Goal: Task Accomplishment & Management: Manage account settings

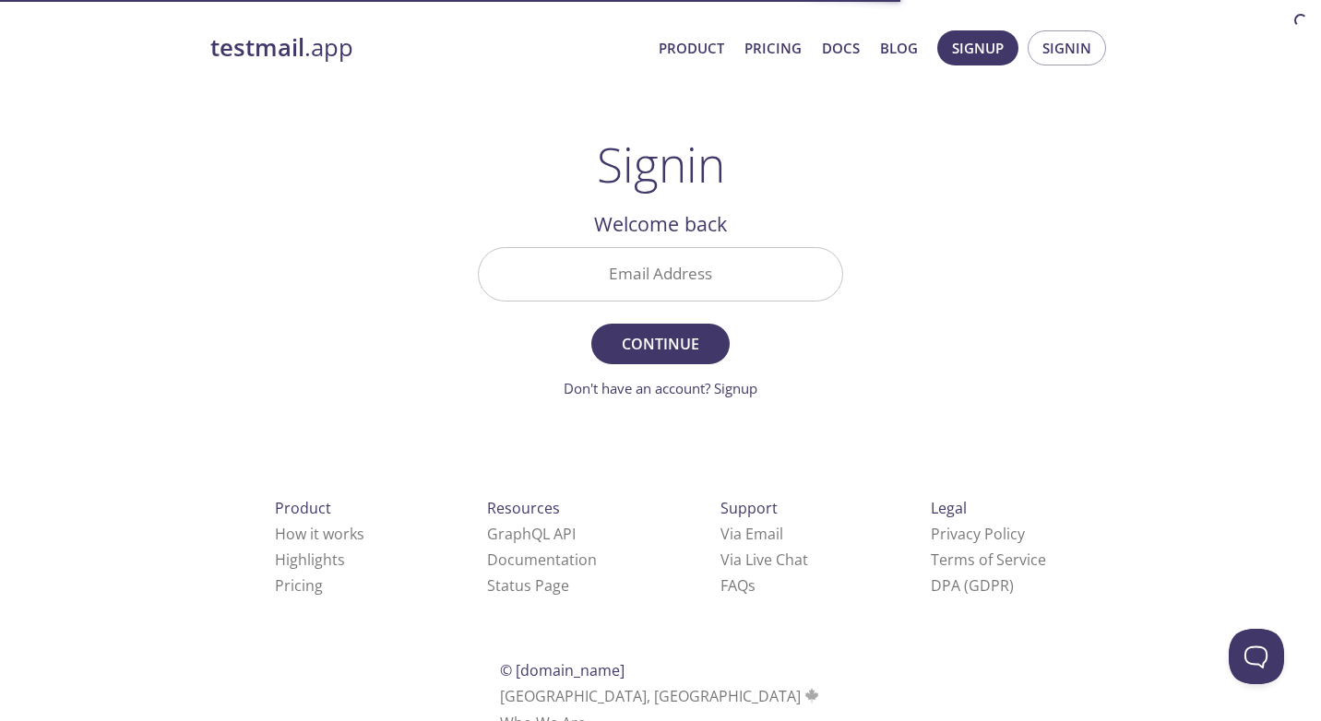
click at [650, 280] on input "Email Address" at bounding box center [660, 274] width 363 height 53
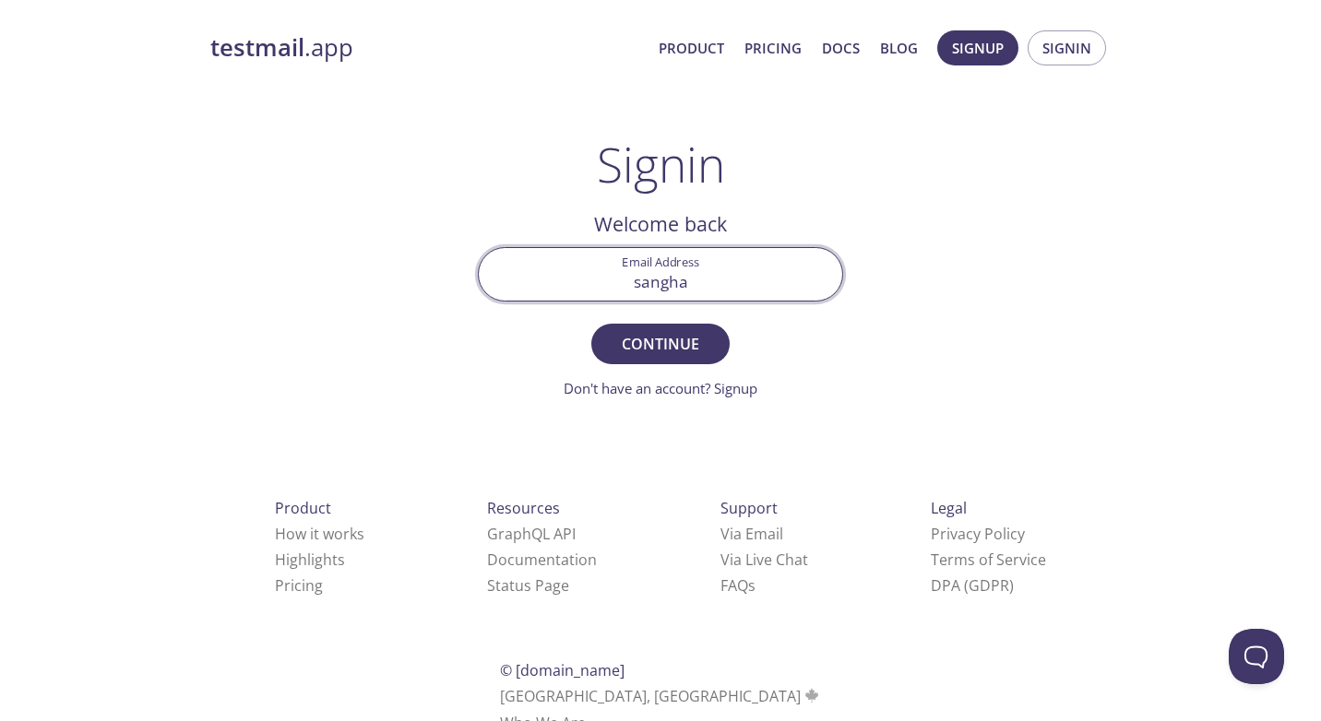
type input "[PERSON_NAME][EMAIL_ADDRESS][PERSON_NAME][DOMAIN_NAME]"
click at [664, 345] on span "Continue" at bounding box center [661, 344] width 98 height 26
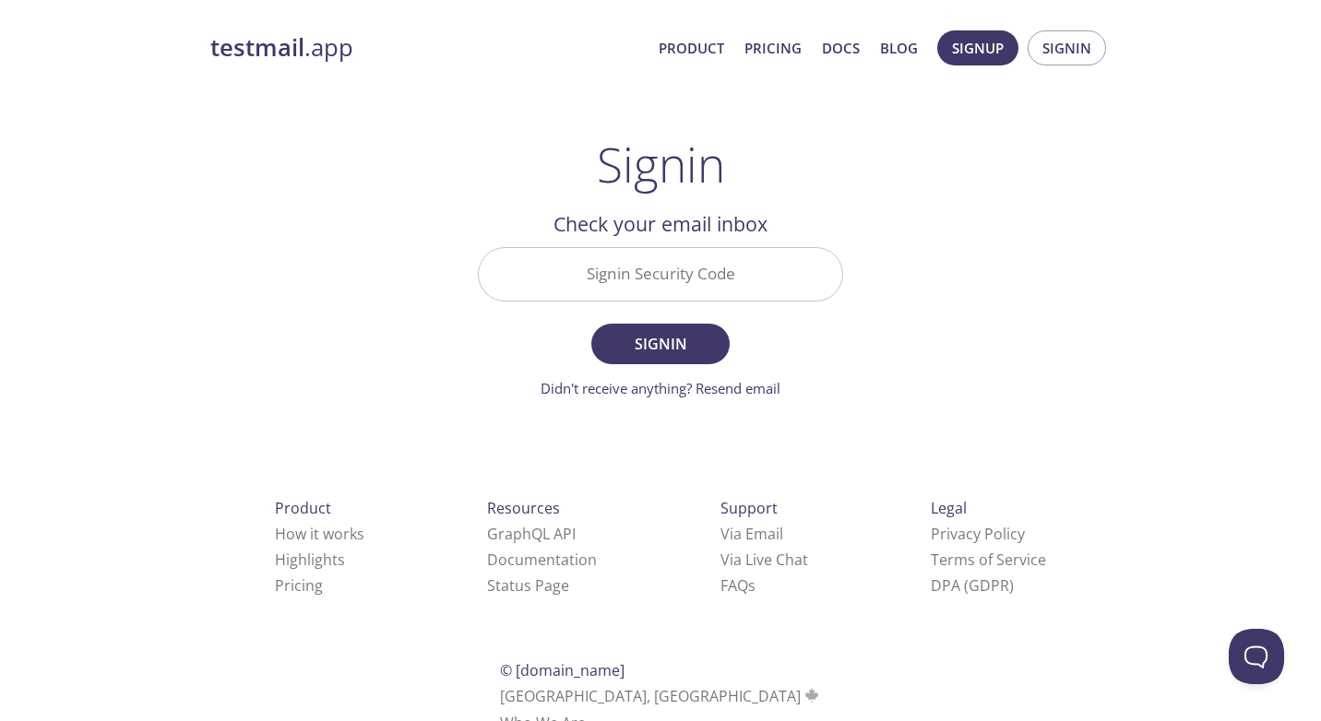
click at [677, 269] on input "Signin Security Code" at bounding box center [660, 274] width 363 height 53
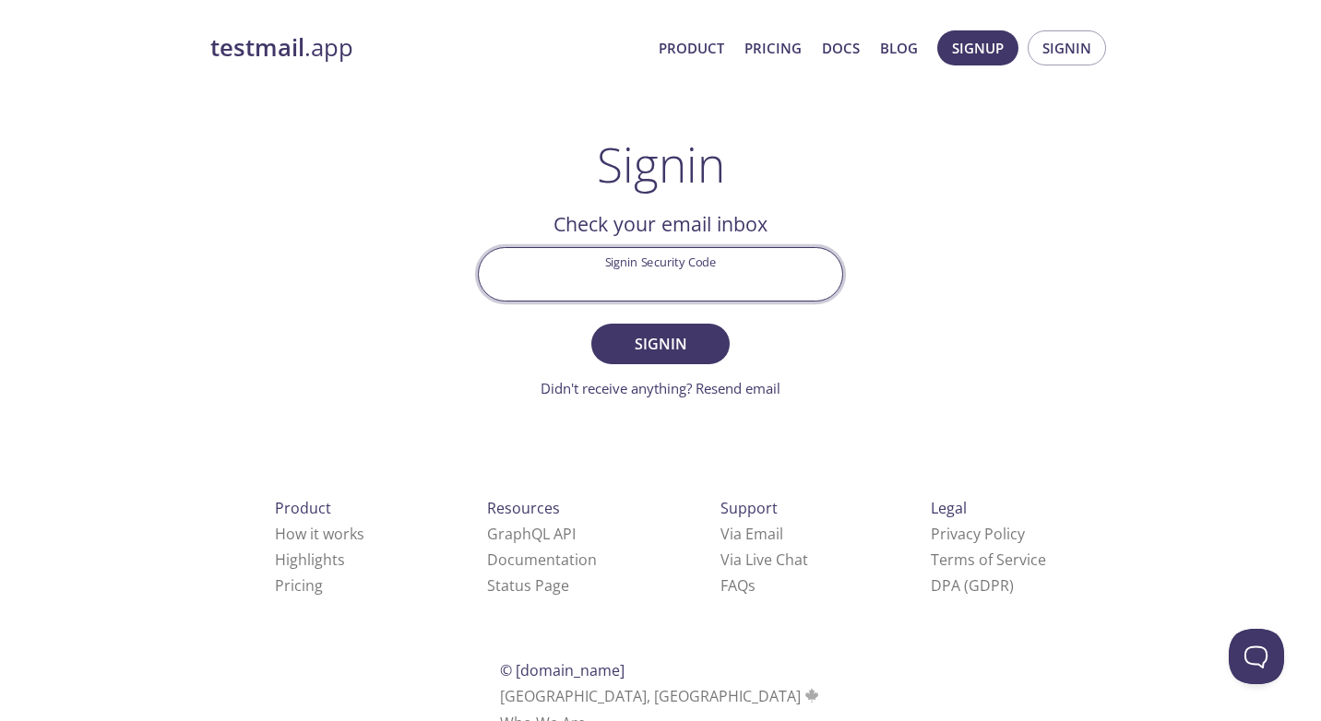
paste input "FC4SB1L"
type input "FC4SB1L"
click at [669, 339] on span "Signin" at bounding box center [661, 344] width 98 height 26
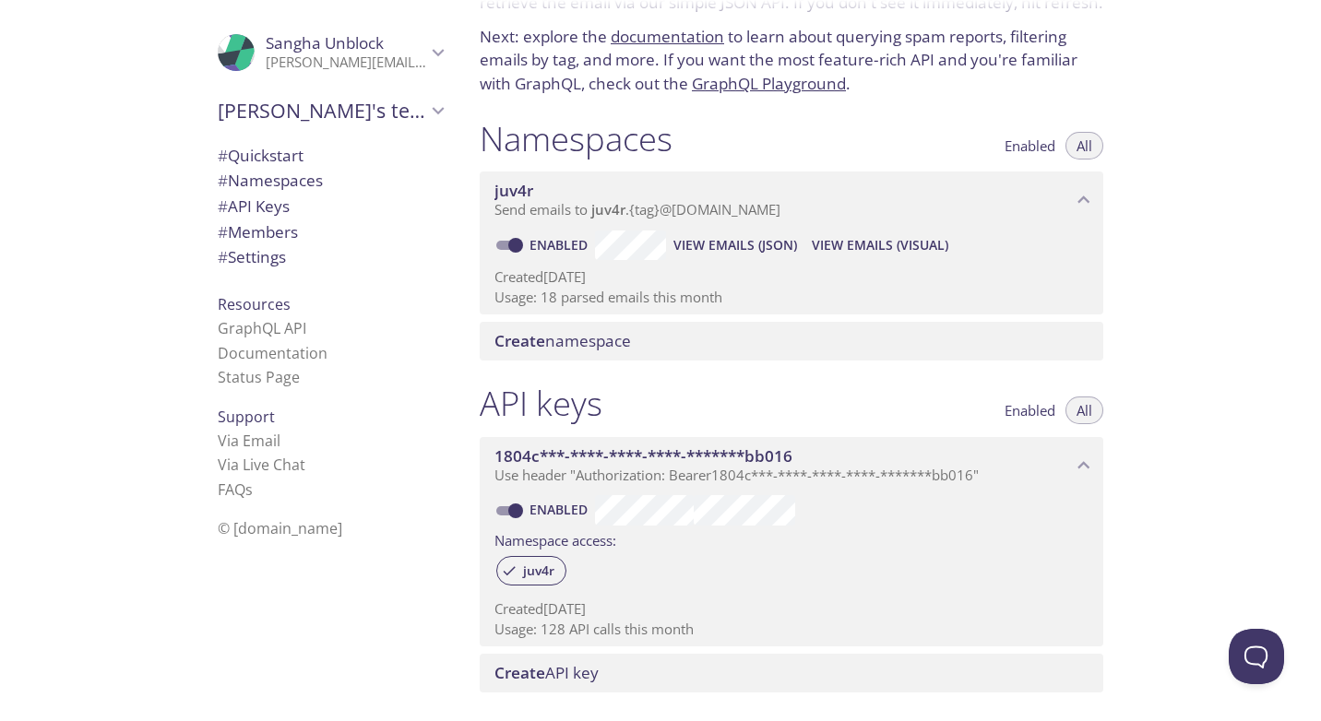
scroll to position [116, 0]
click at [1086, 410] on span "All" at bounding box center [1085, 410] width 16 height 0
click at [1035, 410] on span "Enabled" at bounding box center [1030, 410] width 51 height 0
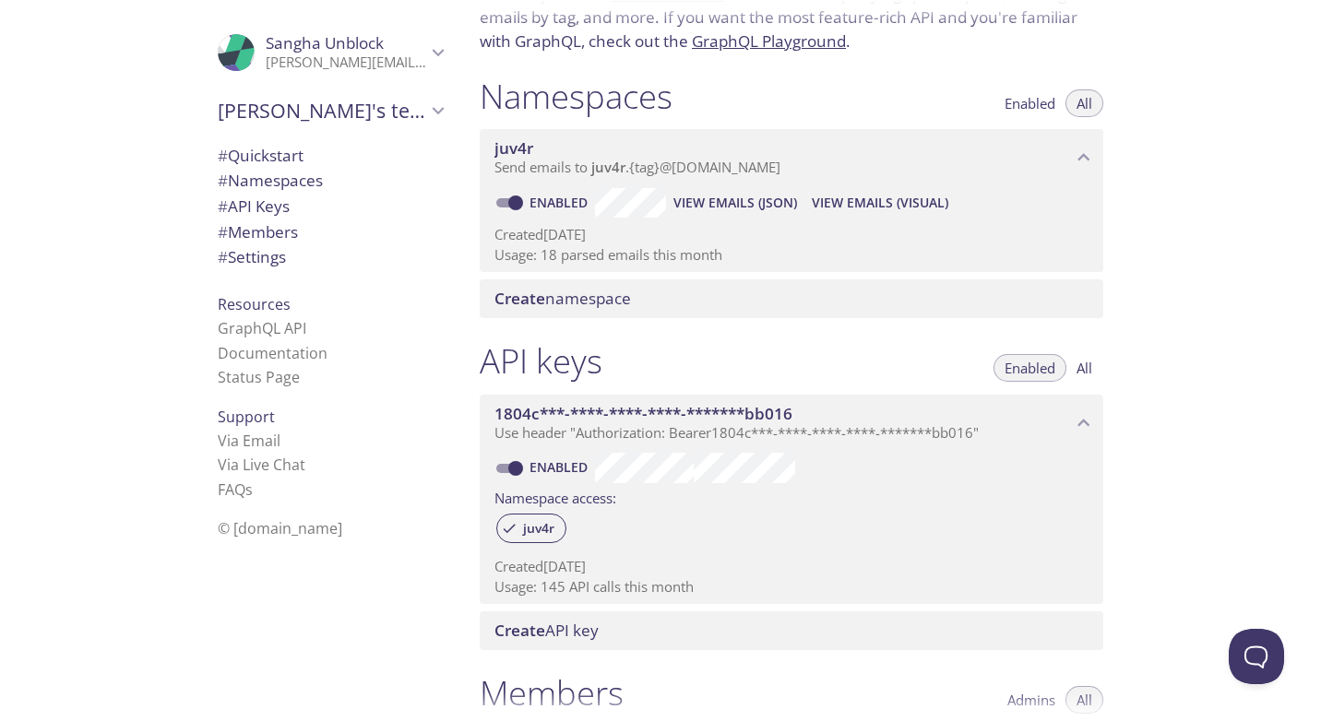
click at [1087, 368] on span "All" at bounding box center [1085, 368] width 16 height 0
click at [1091, 415] on icon "1804c***-****-****-****-*******bb016 API key" at bounding box center [1084, 423] width 24 height 24
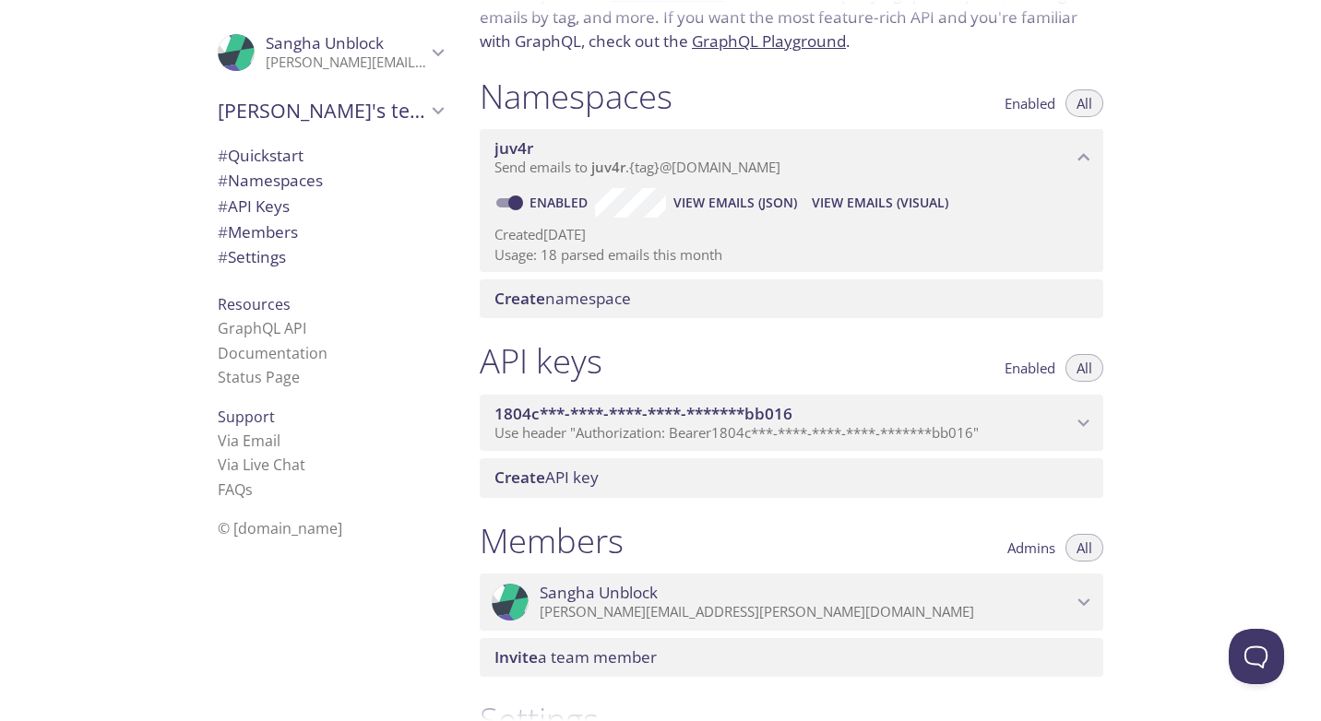
click at [1091, 415] on icon "1804c***-****-****-****-*******bb016 API key" at bounding box center [1084, 423] width 24 height 24
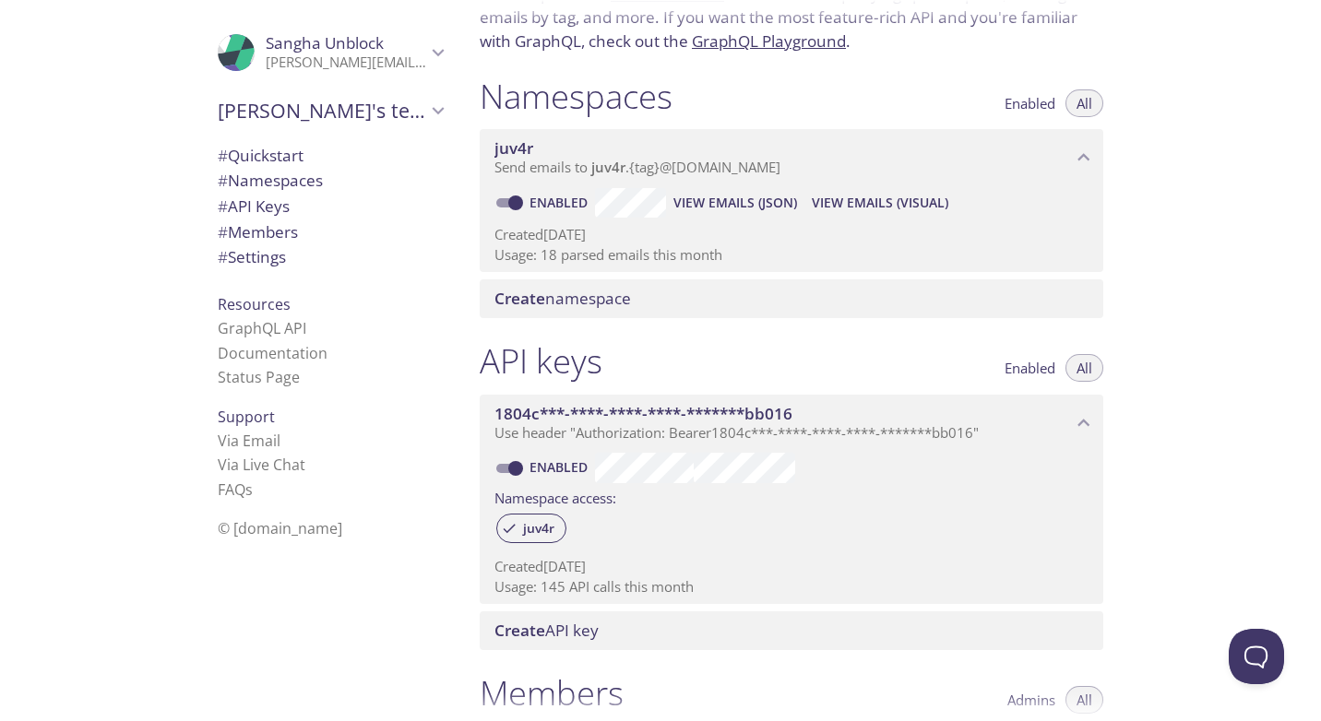
click at [1091, 155] on icon "juv4r namespace" at bounding box center [1084, 158] width 24 height 24
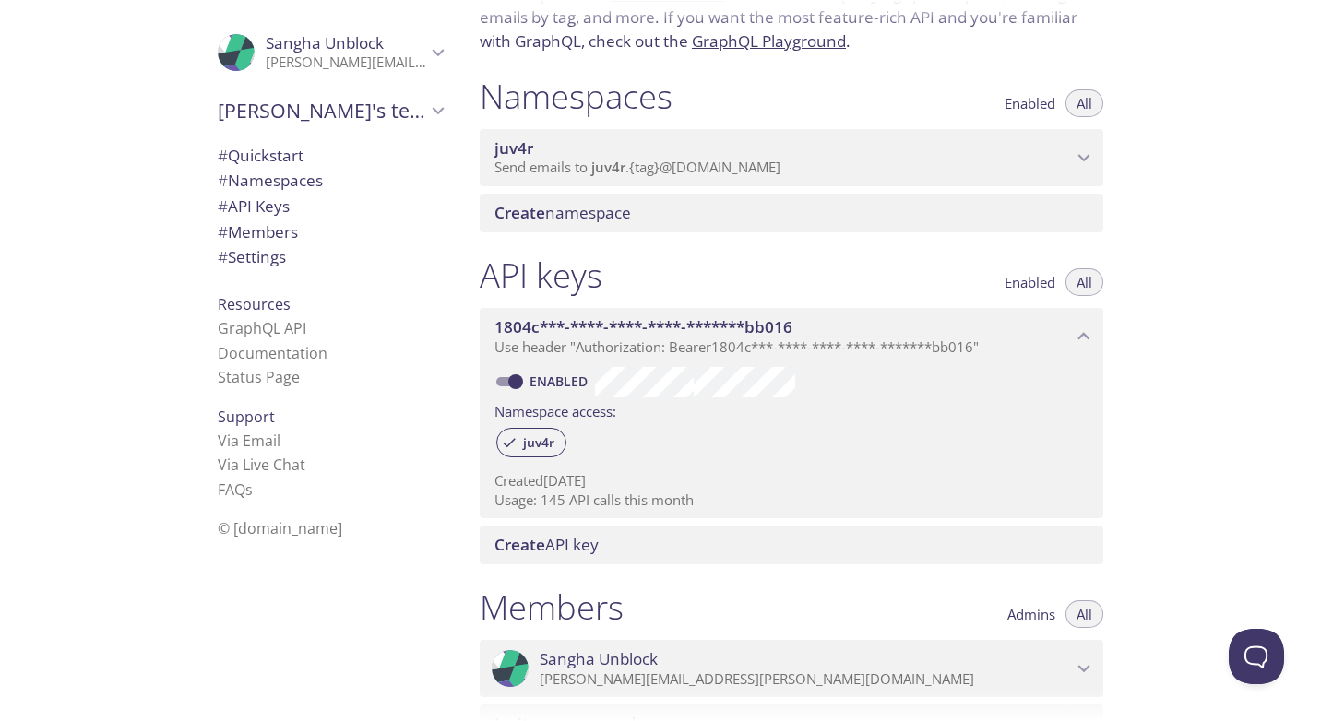
click at [1091, 155] on icon "juv4r namespace" at bounding box center [1084, 158] width 24 height 24
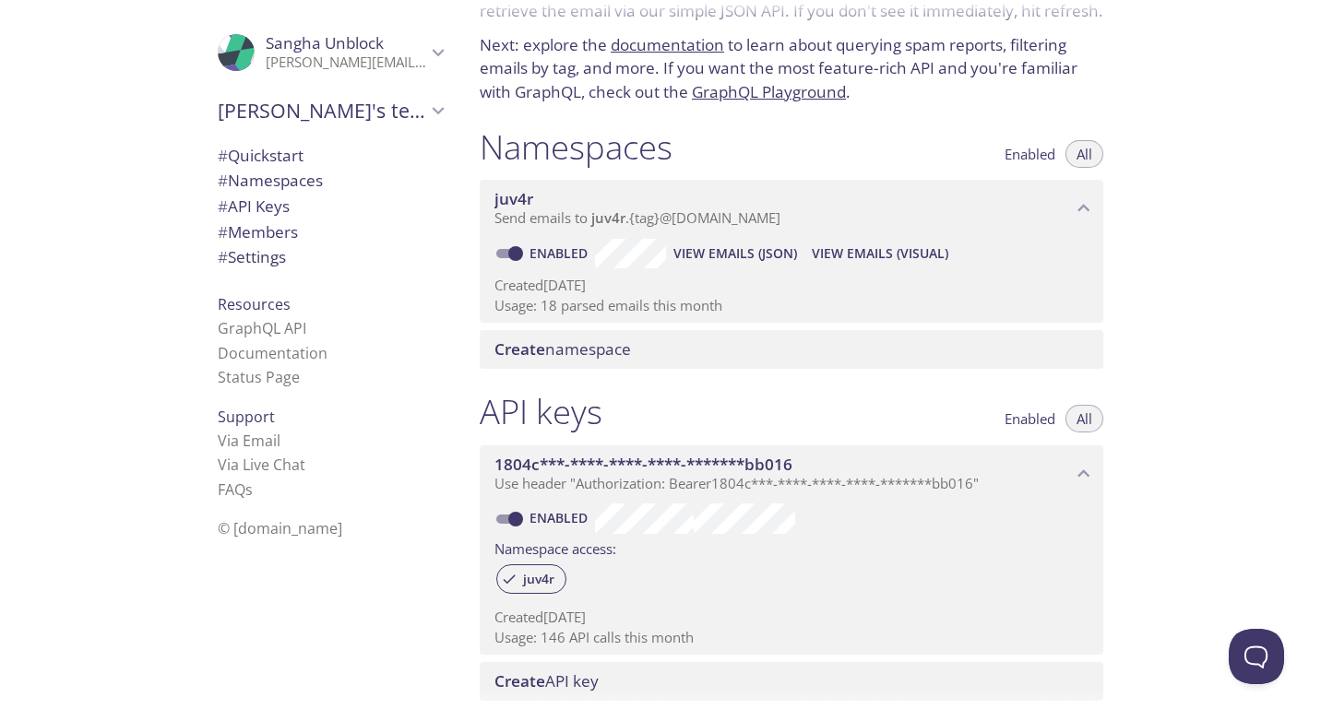
scroll to position [110, 0]
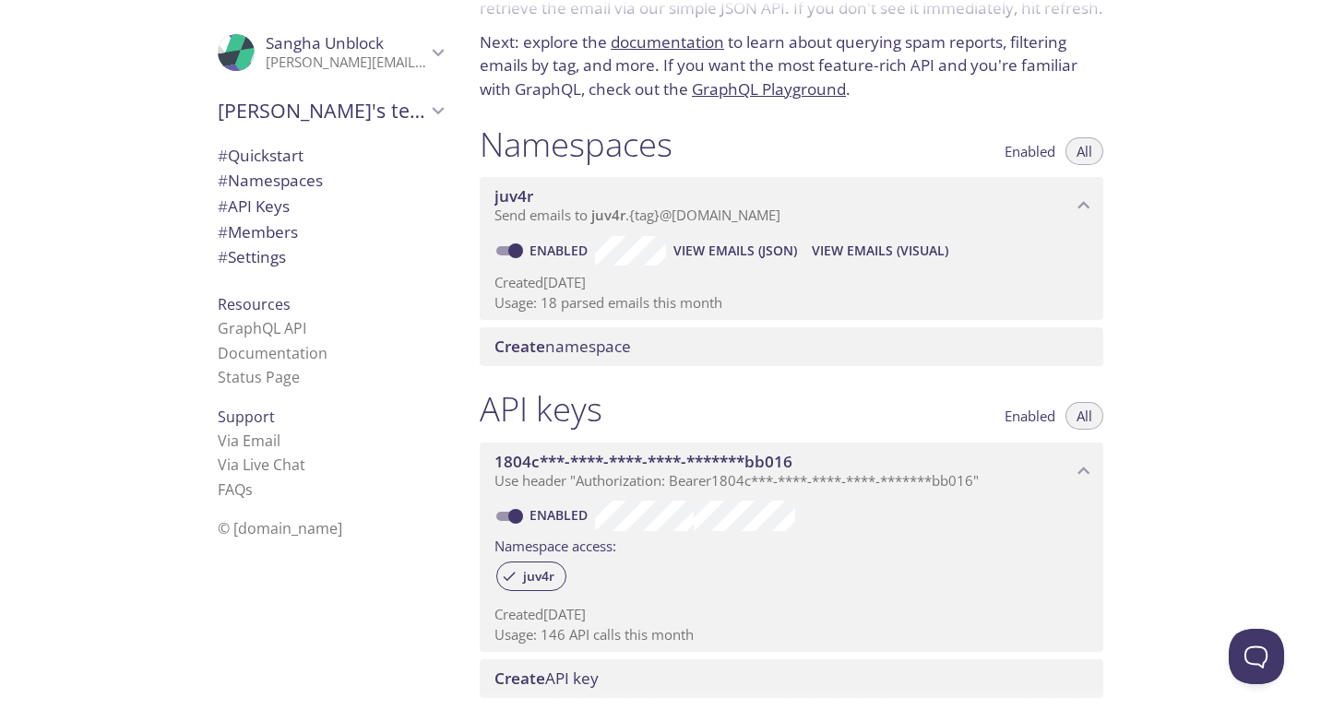
click at [721, 251] on span "View Emails (JSON)" at bounding box center [735, 251] width 124 height 22
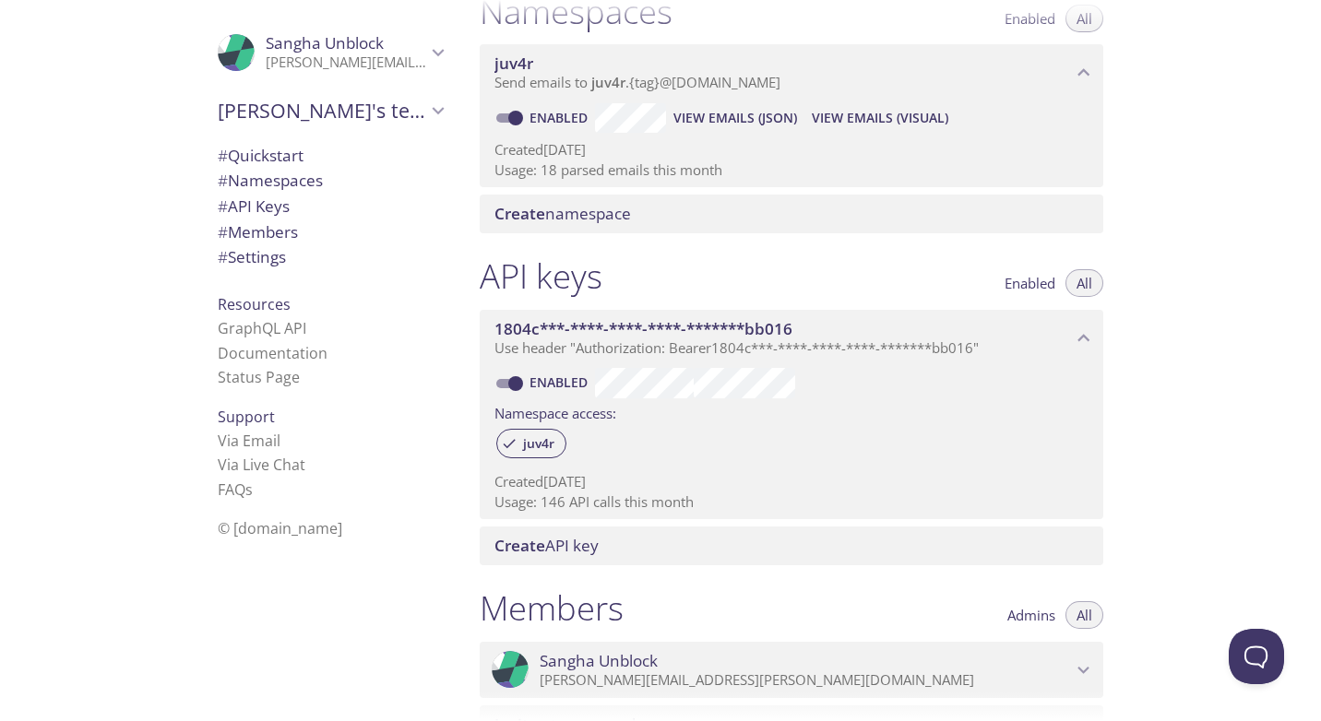
scroll to position [244, 0]
click at [626, 608] on div "Members Admins All" at bounding box center [792, 610] width 624 height 46
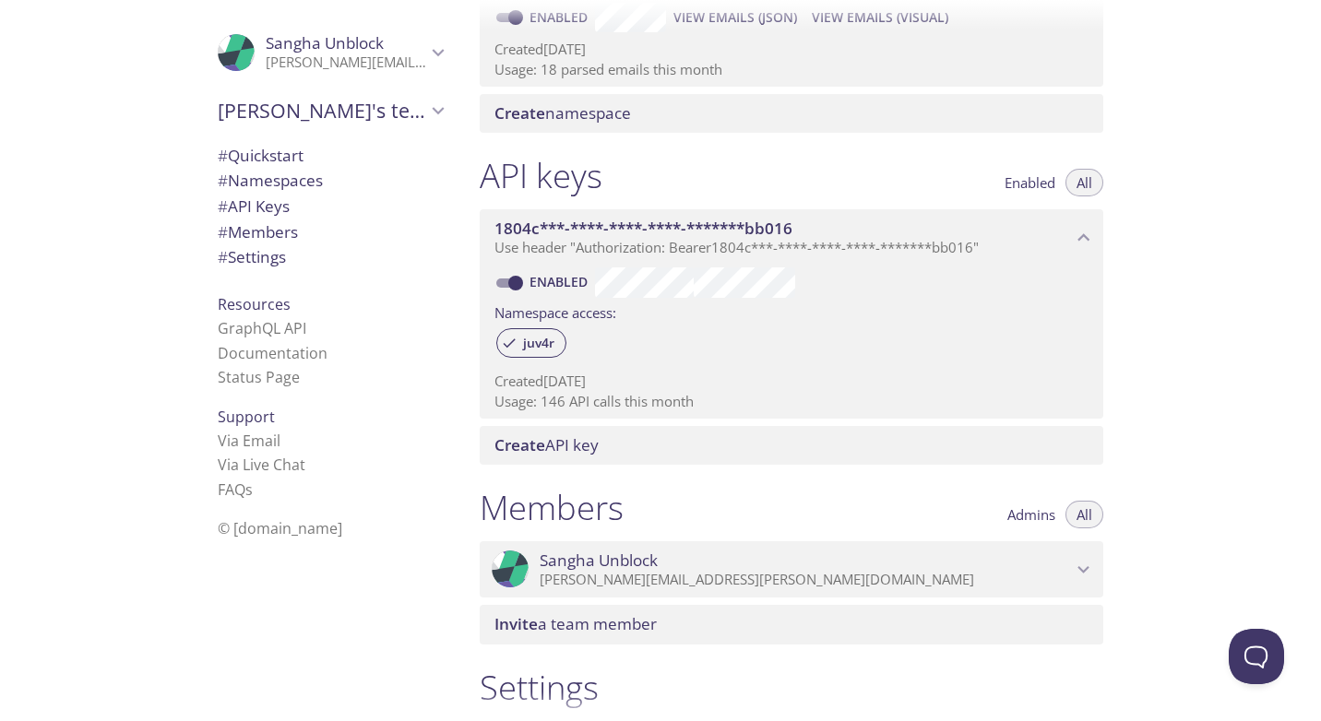
scroll to position [347, 0]
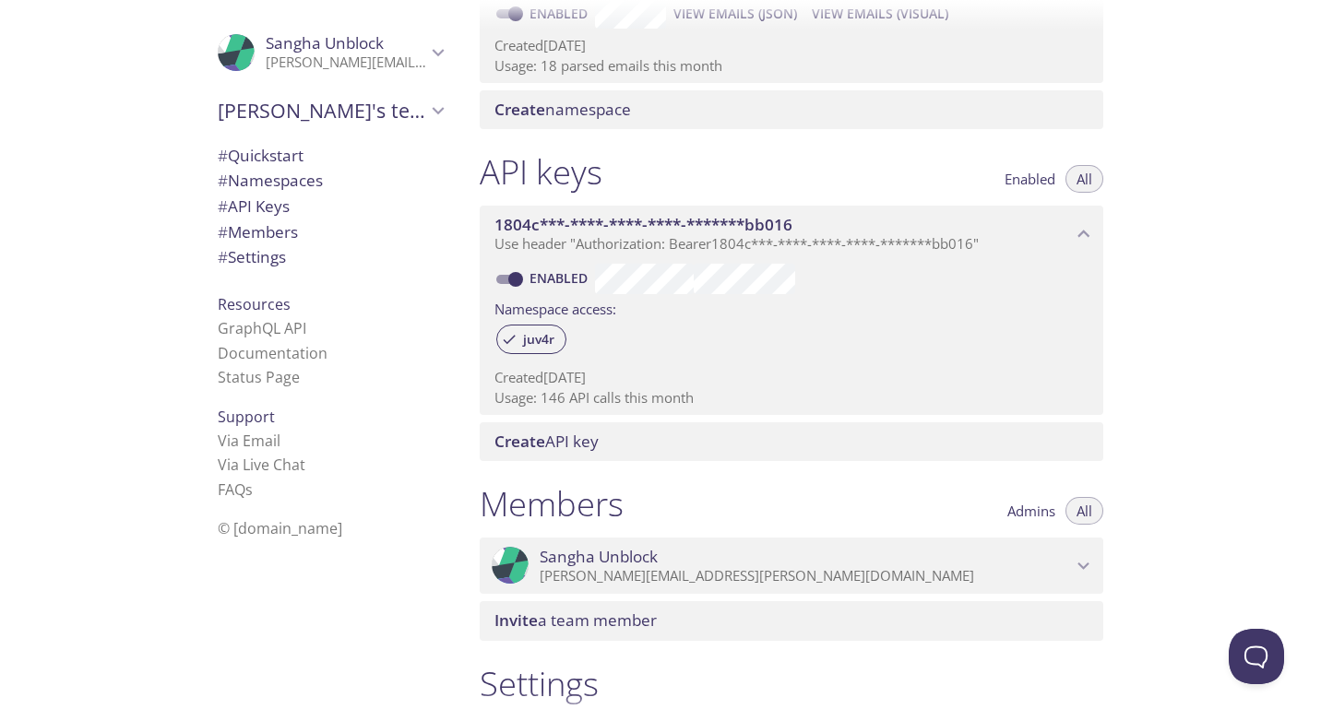
click at [574, 449] on span "Create API key" at bounding box center [546, 441] width 104 height 21
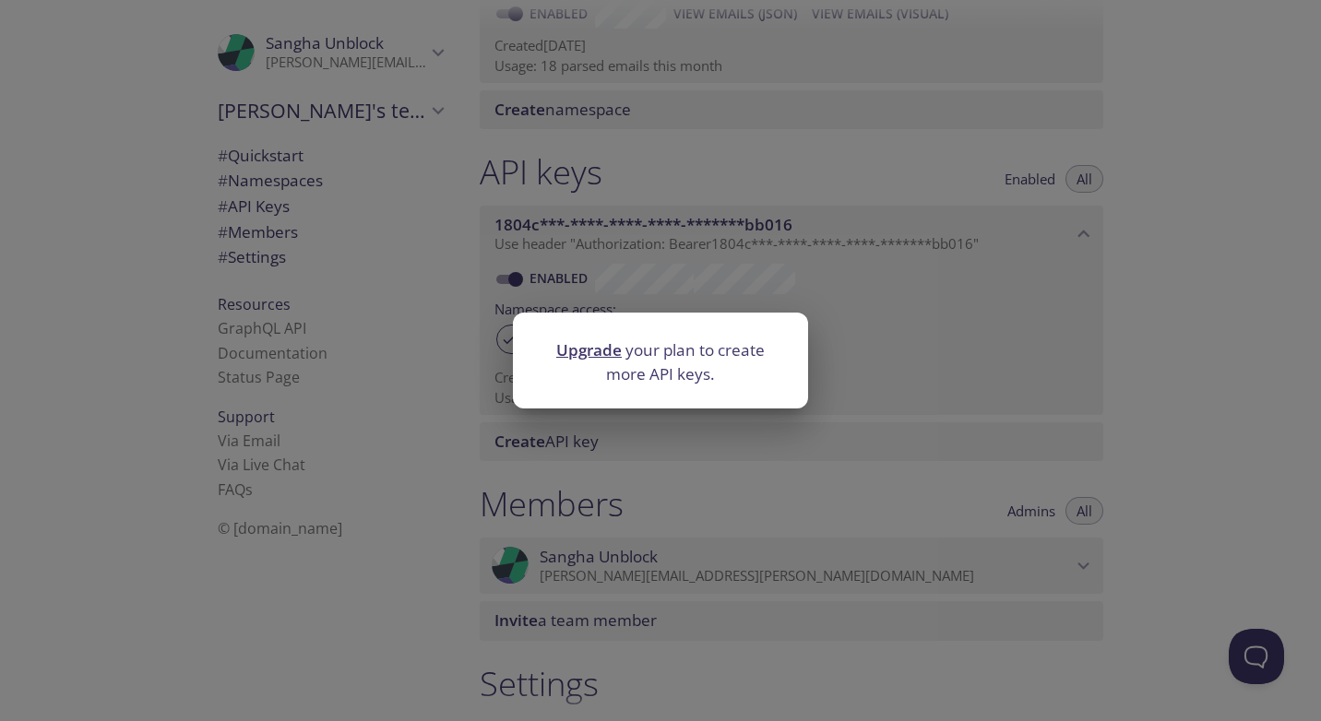
click at [708, 454] on div "Upgrade your plan to create more API keys." at bounding box center [660, 360] width 1321 height 721
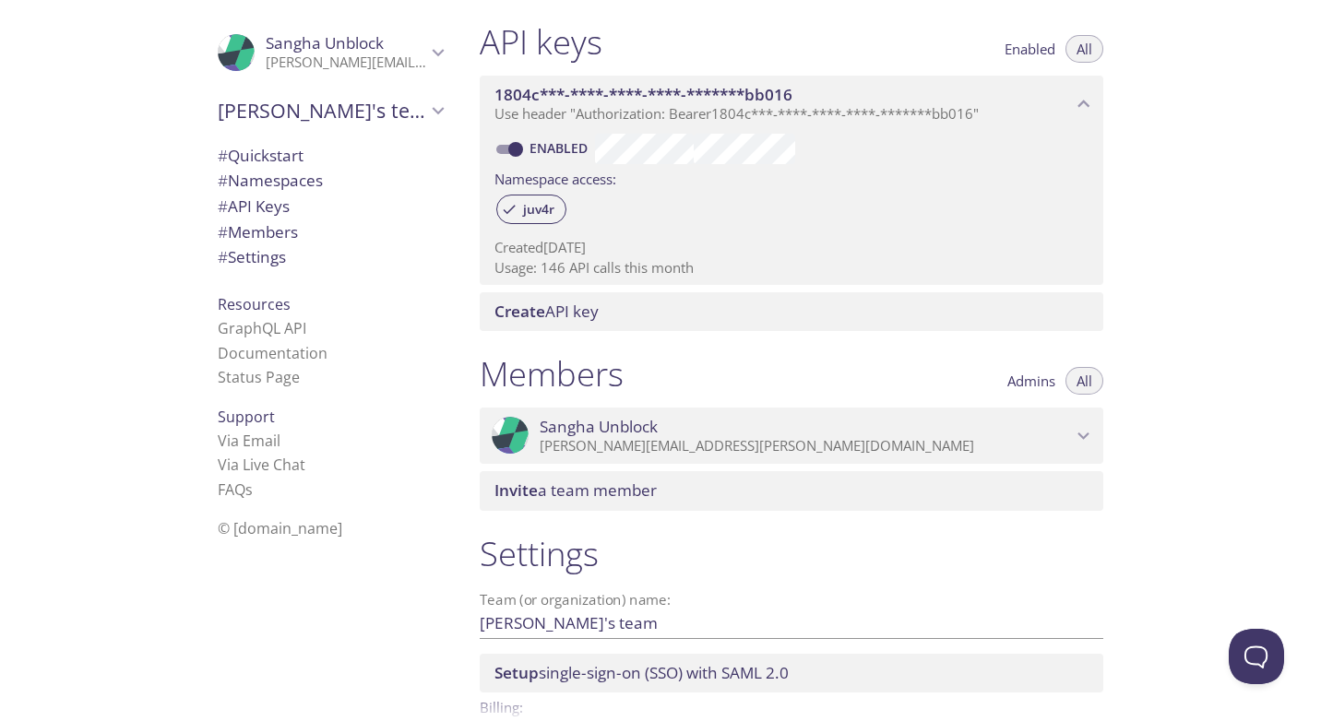
scroll to position [590, 0]
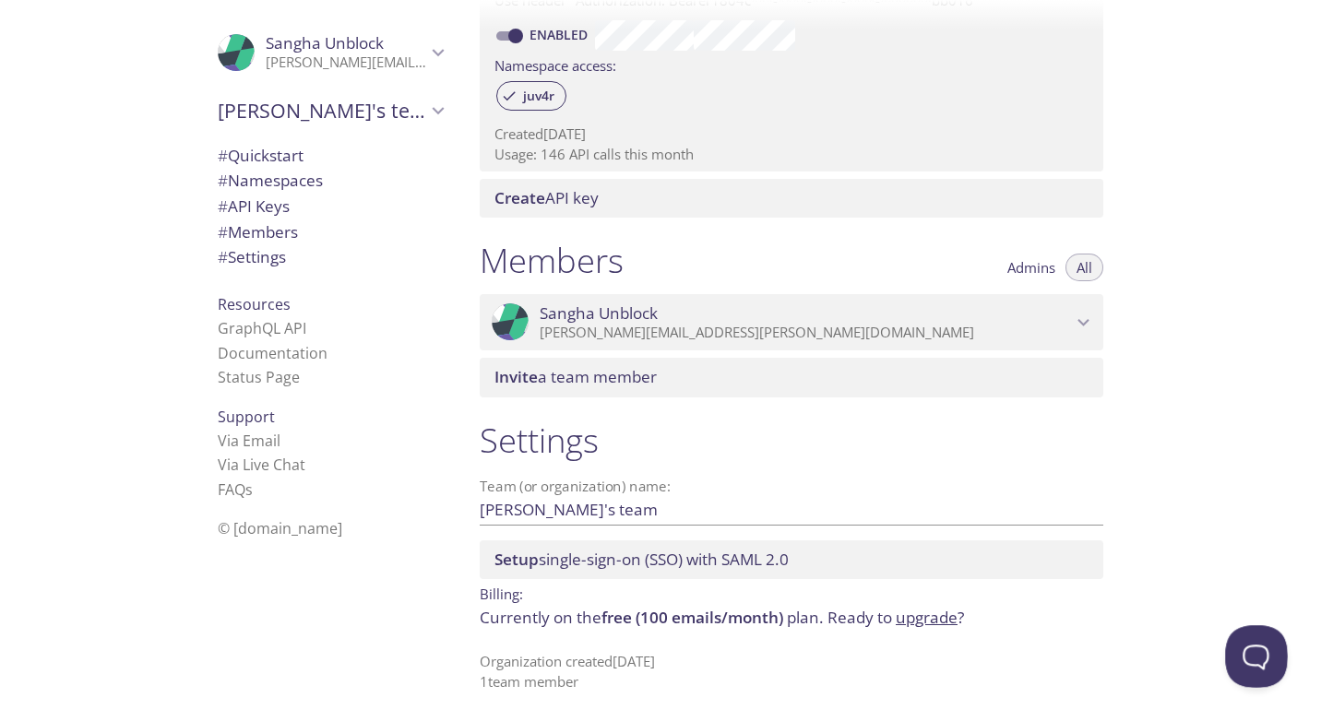
click at [1234, 656] on button "Open Beacon popover" at bounding box center [1252, 652] width 55 height 55
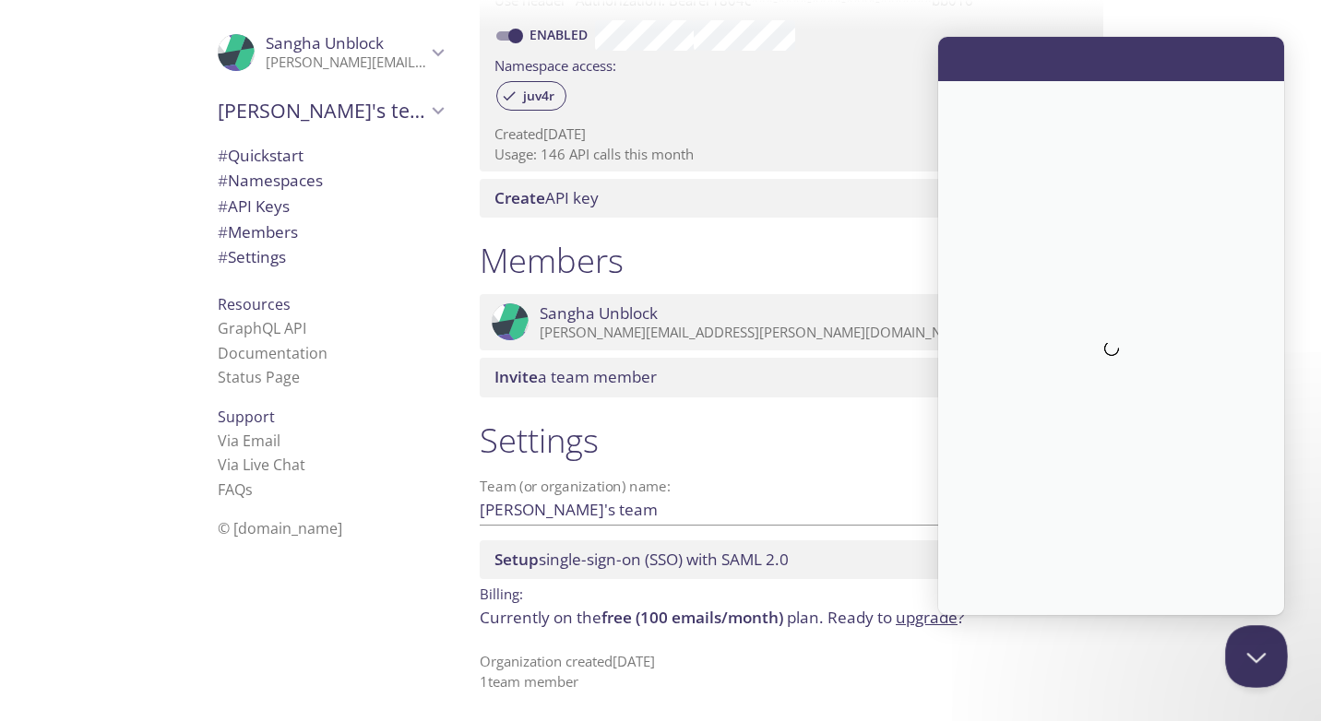
scroll to position [0, 0]
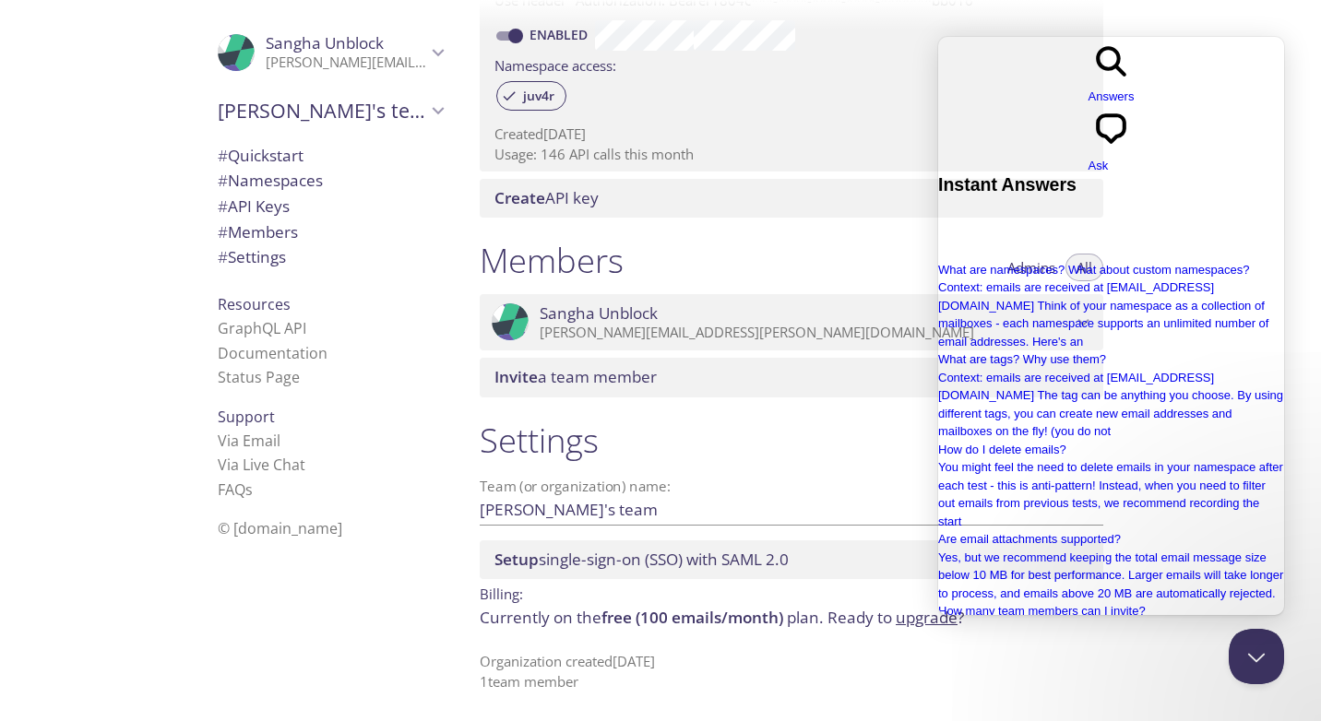
type input "how to get the api usage limit"
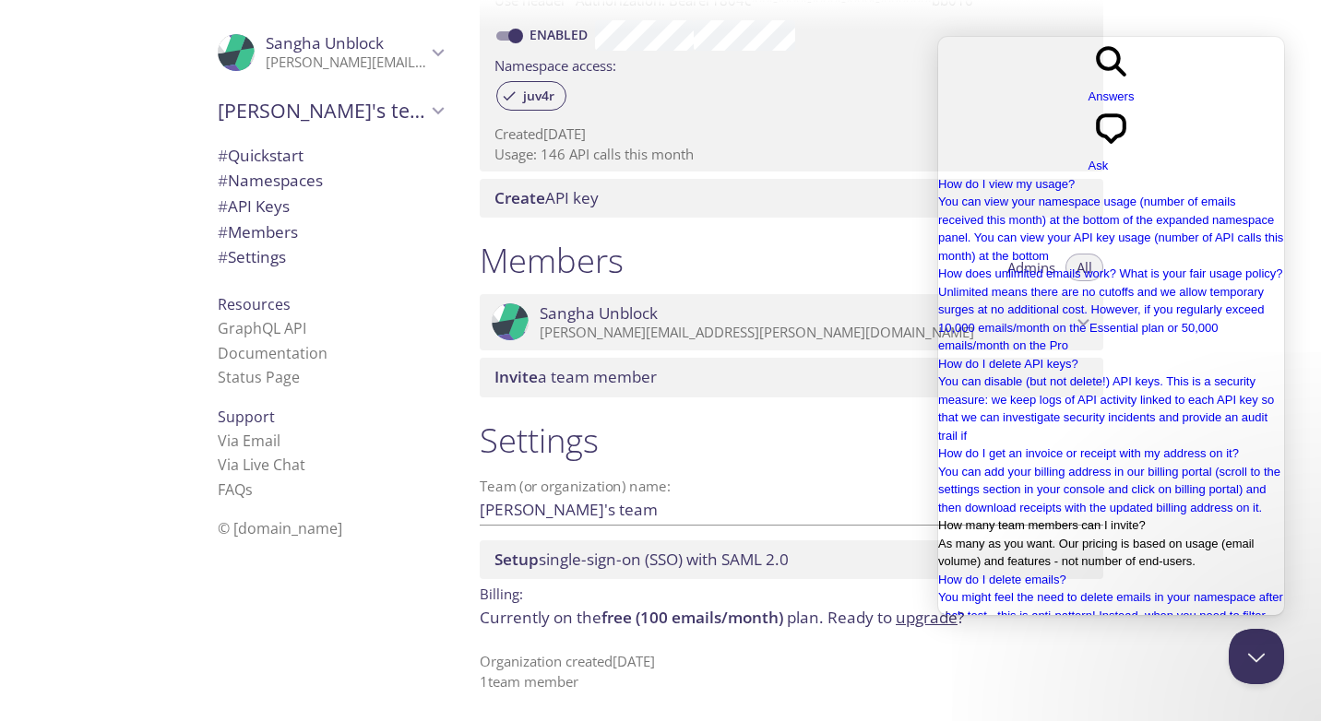
scroll to position [1106, 0]
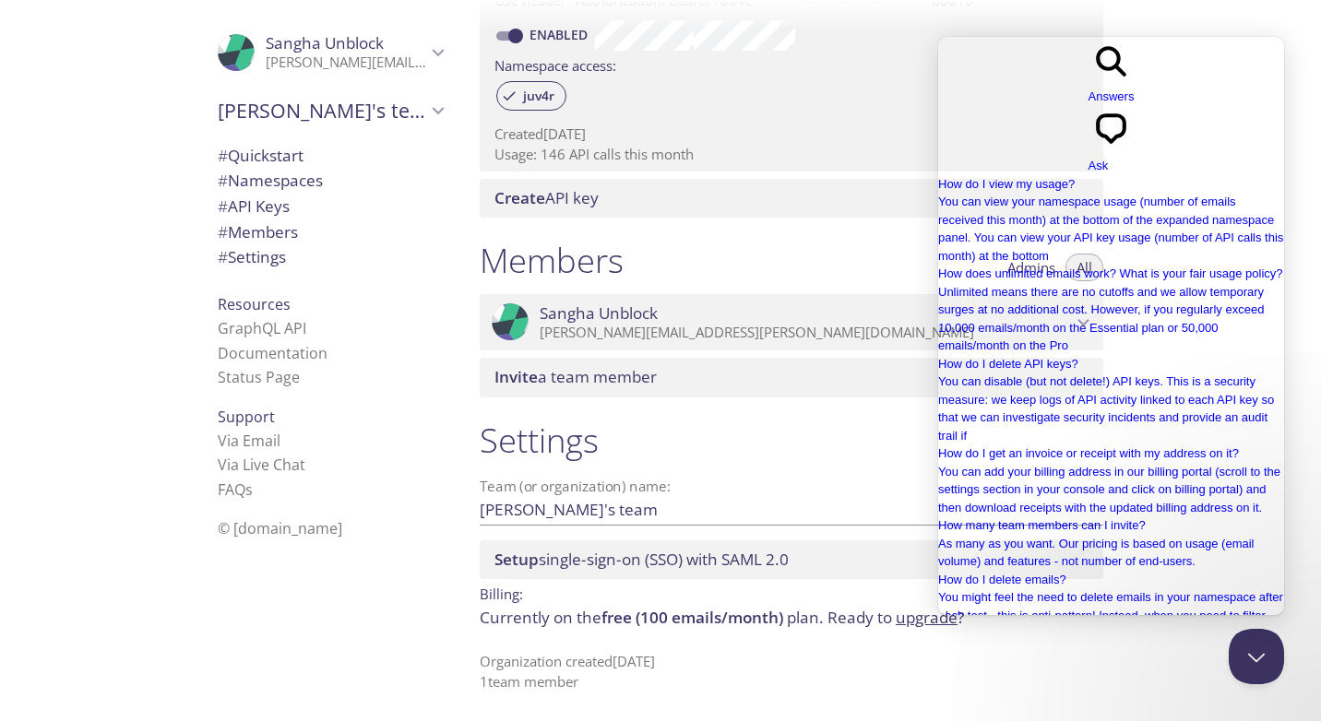
click at [1301, 81] on div "Quickstart Send a test email to juv4r.test@inbox.testmail.app and then click he…" at bounding box center [893, 360] width 856 height 721
click at [1265, 646] on button "Close Beacon popover" at bounding box center [1252, 652] width 55 height 55
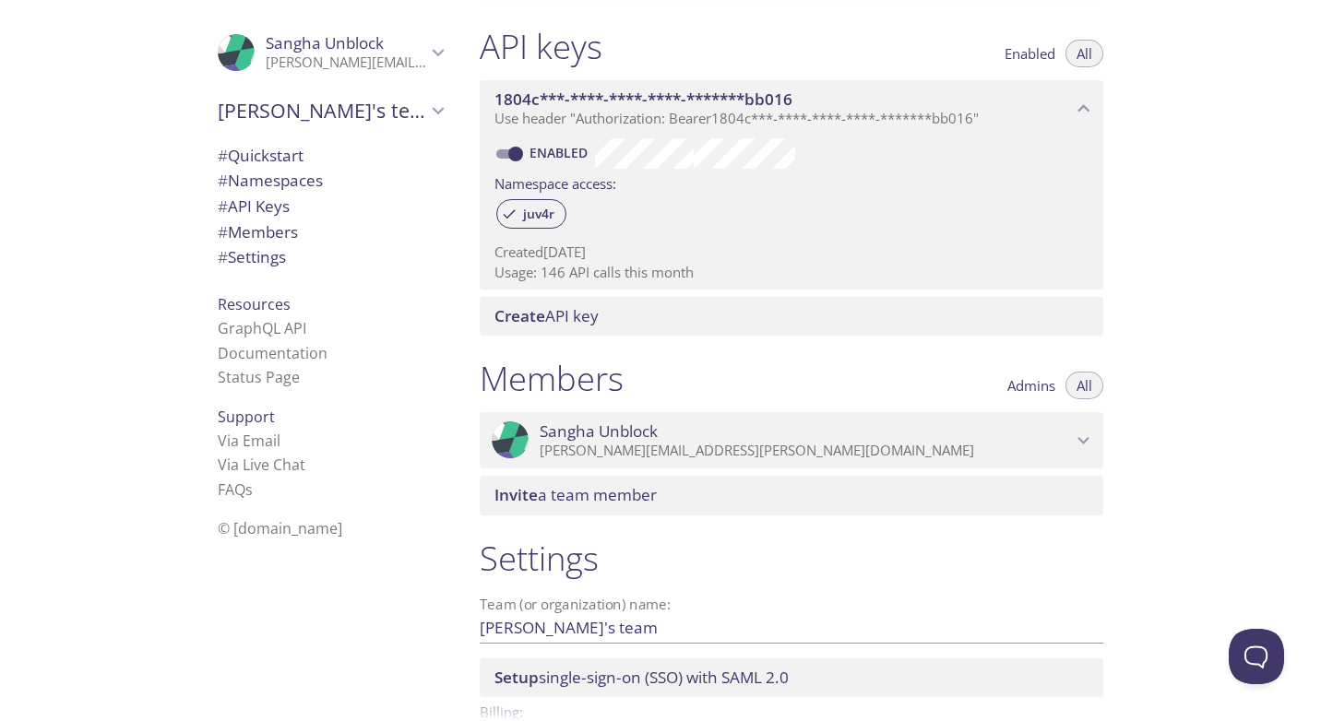
scroll to position [0, 0]
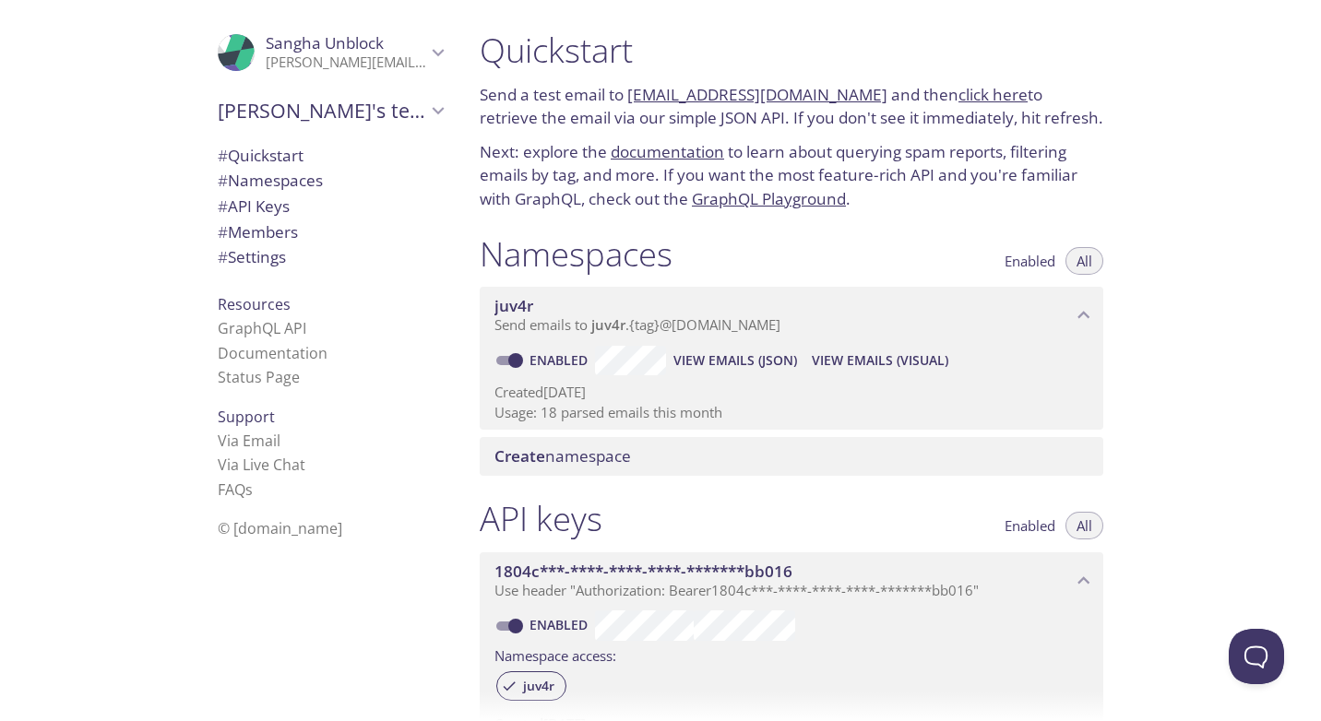
click at [1213, 470] on div "Quickstart Send a test email to juv4r.test@inbox.testmail.app and then click he…" at bounding box center [893, 360] width 856 height 721
click at [426, 51] on icon "Sangha Unblock" at bounding box center [438, 53] width 24 height 24
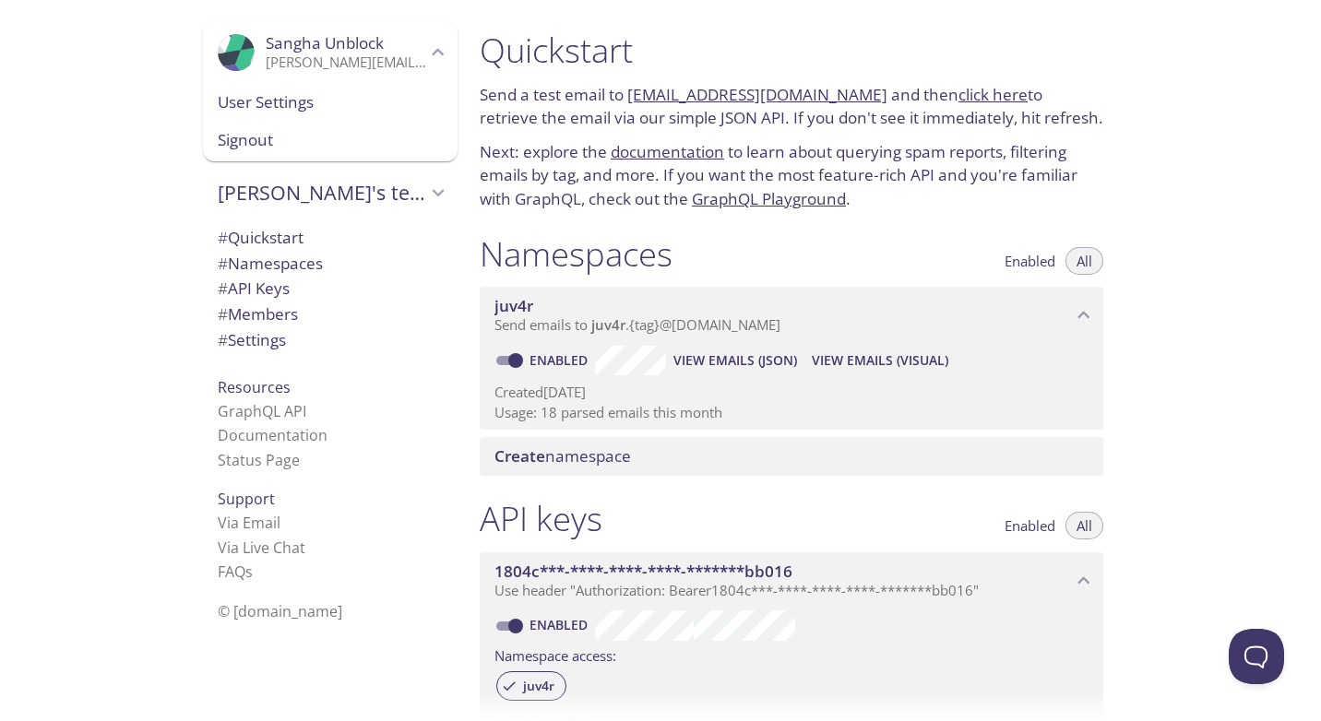
click at [254, 141] on span "Signout" at bounding box center [330, 140] width 225 height 24
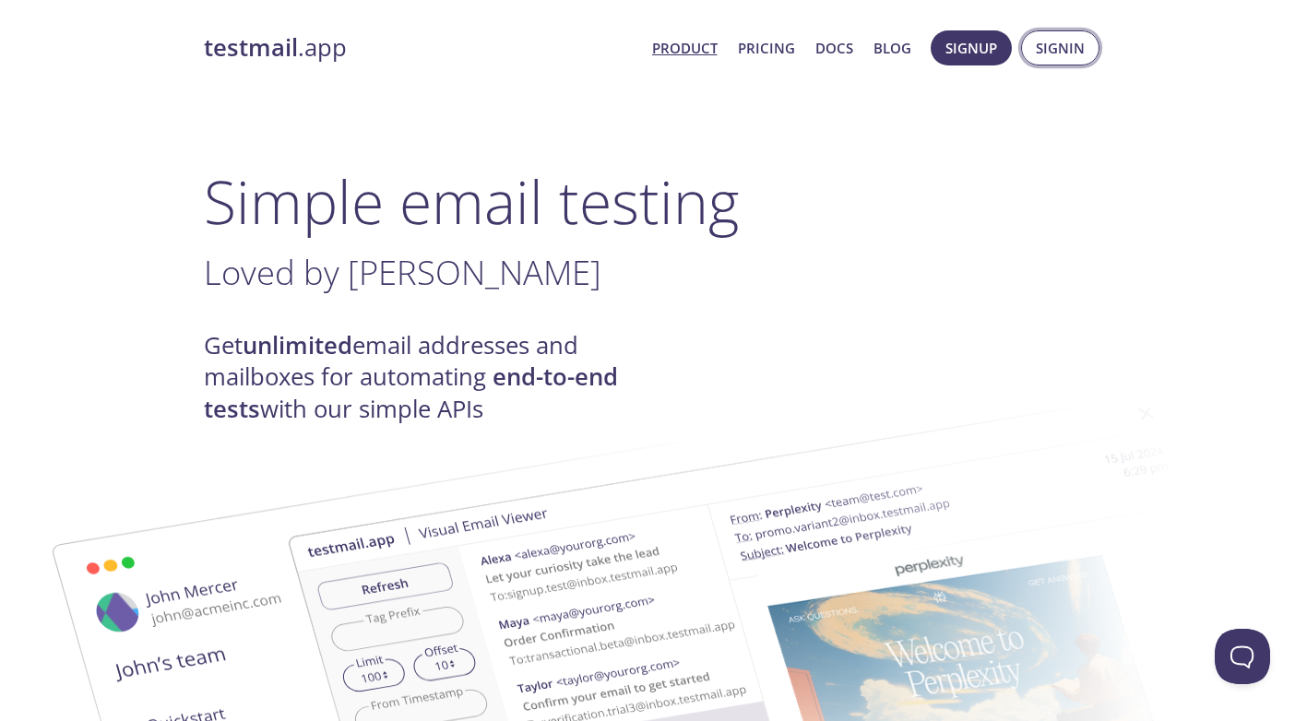
click at [1038, 54] on span "Signin" at bounding box center [1060, 48] width 49 height 24
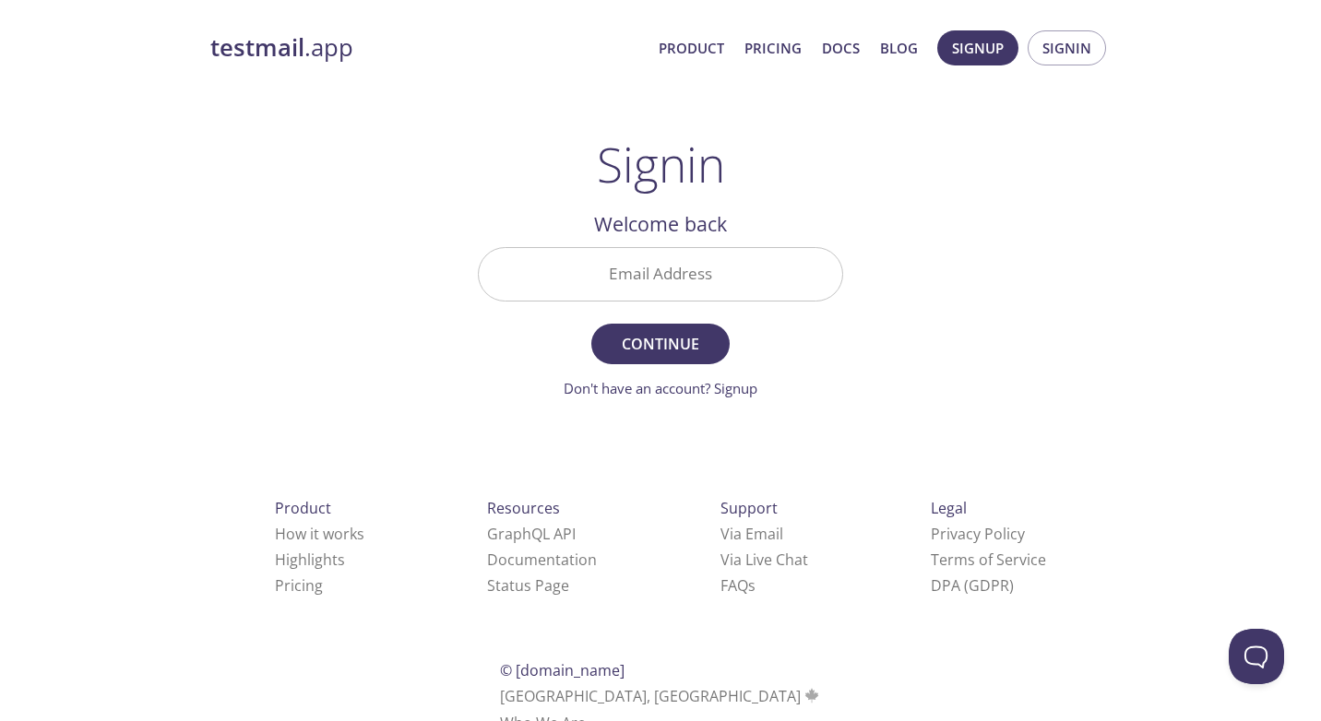
click at [661, 283] on input "Email Address" at bounding box center [660, 274] width 363 height 53
type input "kumaresan.madhaiyan@getunblock.com"
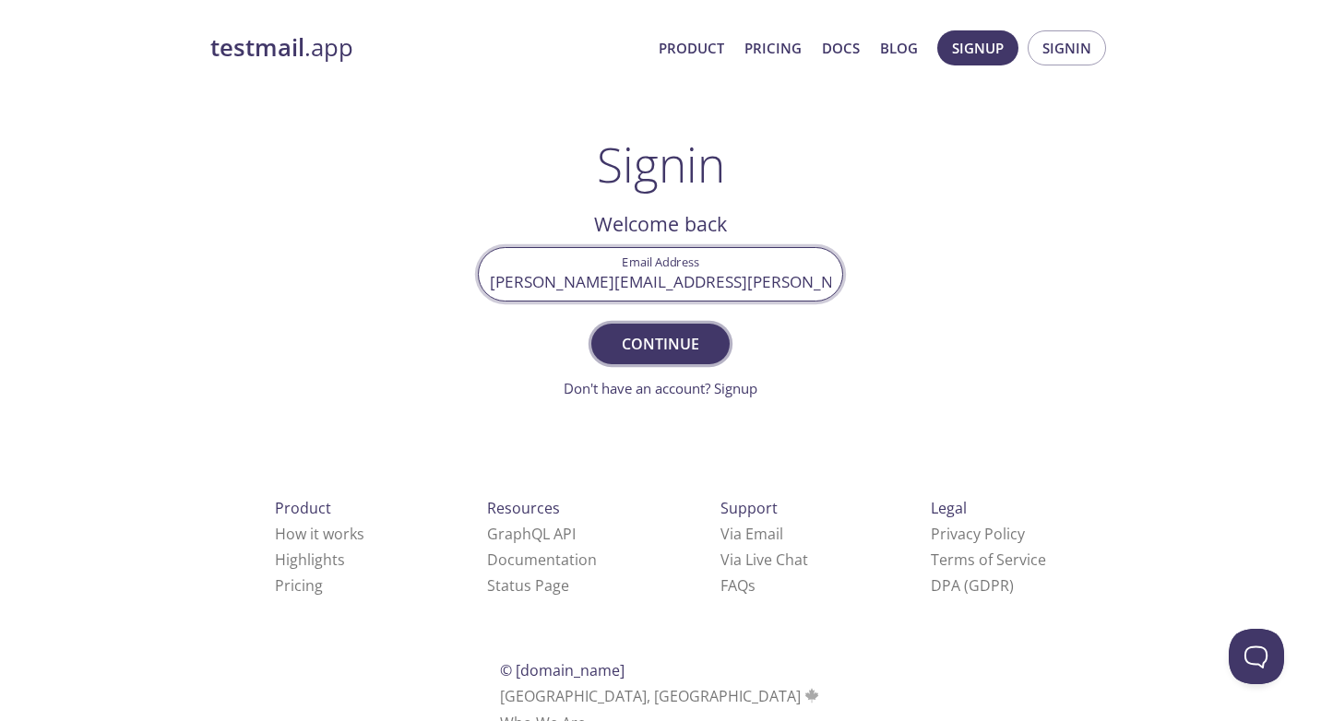
click at [677, 341] on span "Continue" at bounding box center [661, 344] width 98 height 26
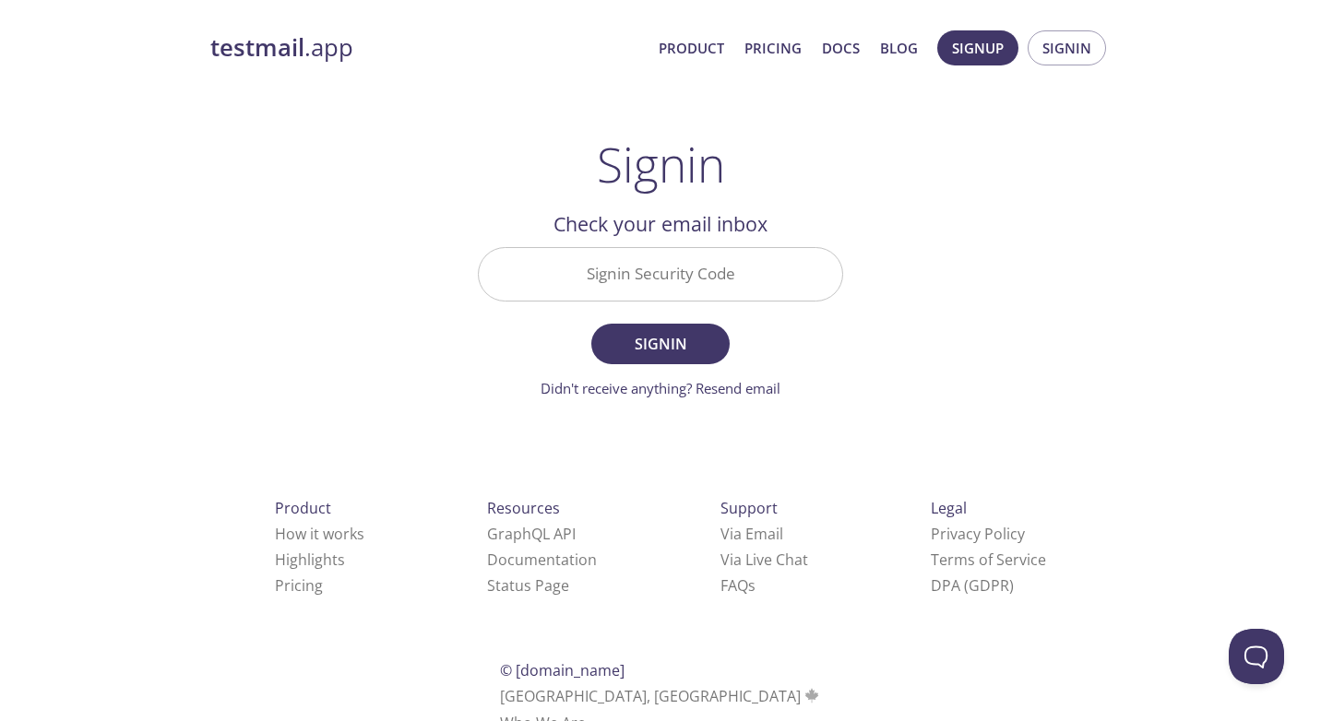
click at [744, 281] on input "Signin Security Code" at bounding box center [660, 274] width 363 height 53
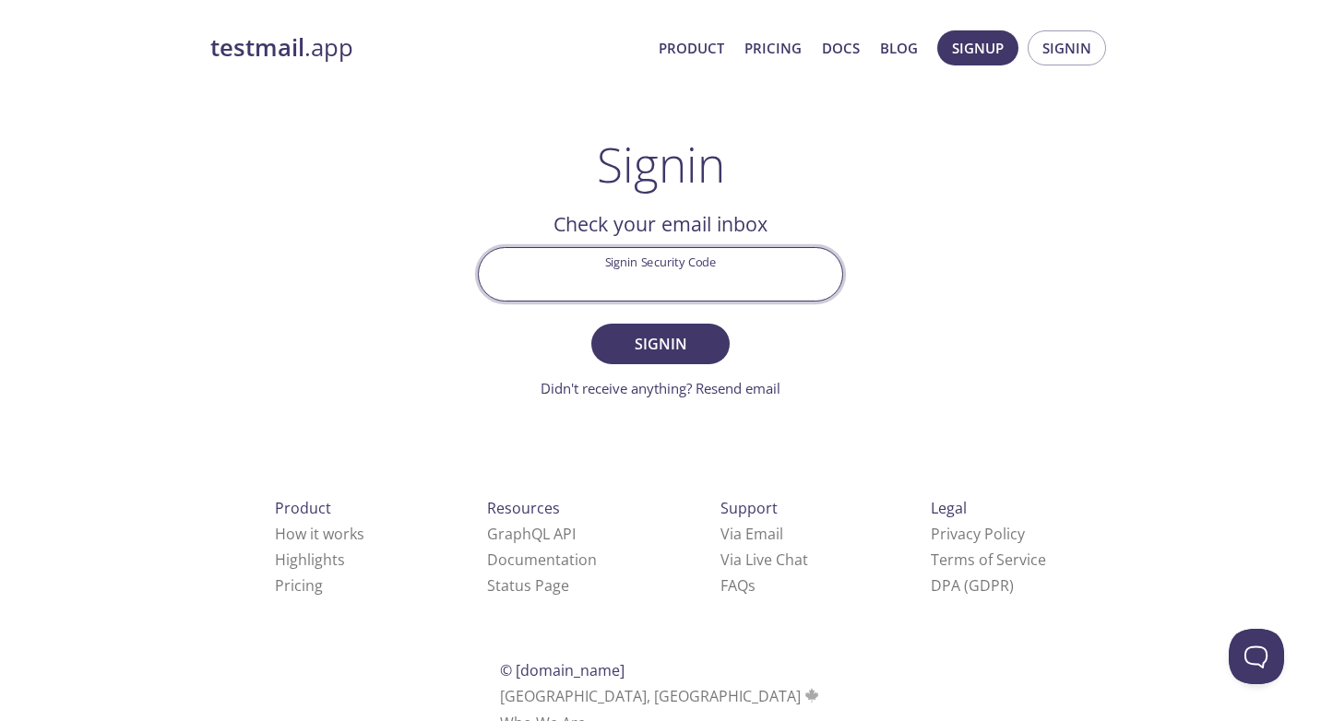
paste input "DHRA5WM"
type input "DHRA5WM"
click at [671, 332] on span "Signin" at bounding box center [661, 344] width 98 height 26
